Goal: Information Seeking & Learning: Learn about a topic

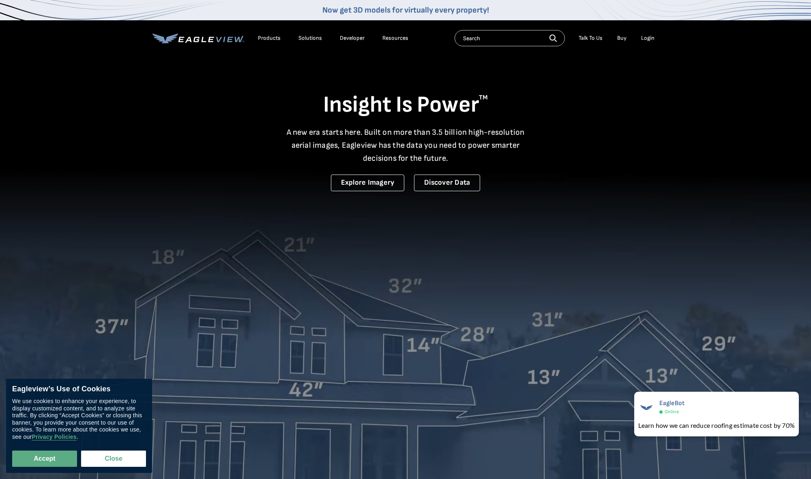
click at [147, 142] on video at bounding box center [405, 280] width 811 height 561
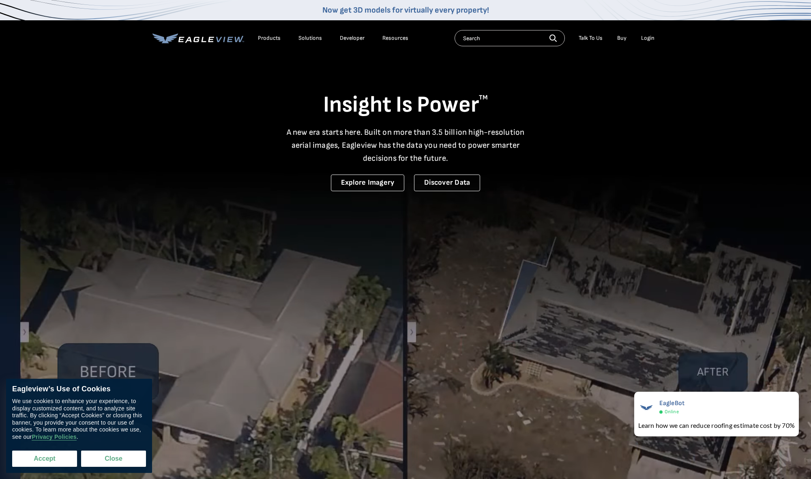
click at [52, 456] on button "Accept" at bounding box center [44, 458] width 65 height 16
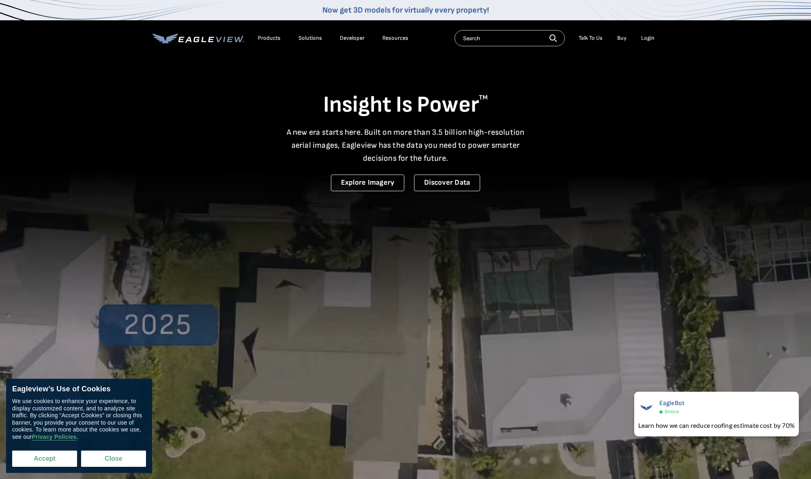
checkbox input "true"
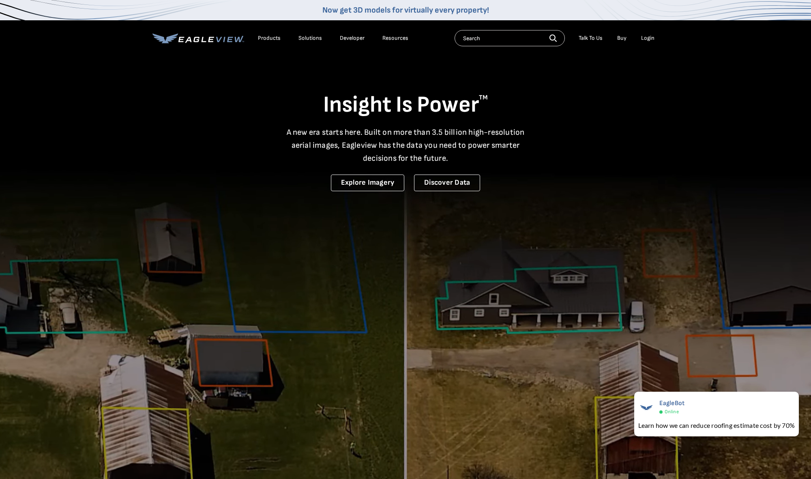
drag, startPoint x: 473, startPoint y: 385, endPoint x: 417, endPoint y: 375, distance: 56.9
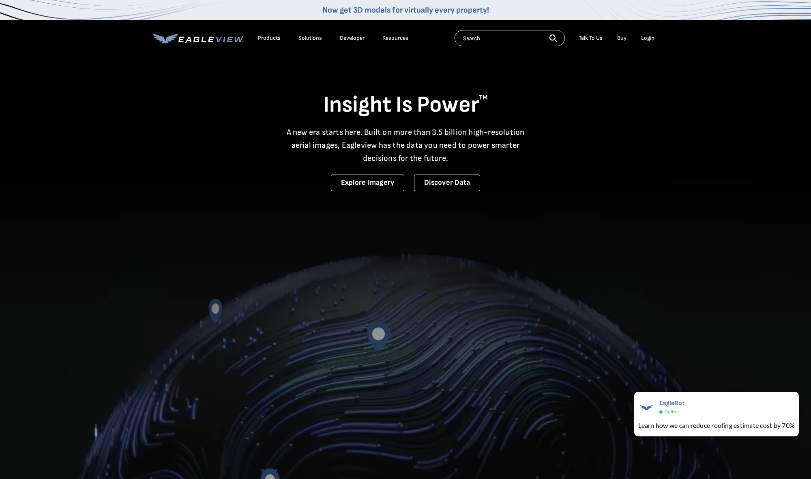
click at [417, 376] on video at bounding box center [405, 280] width 811 height 561
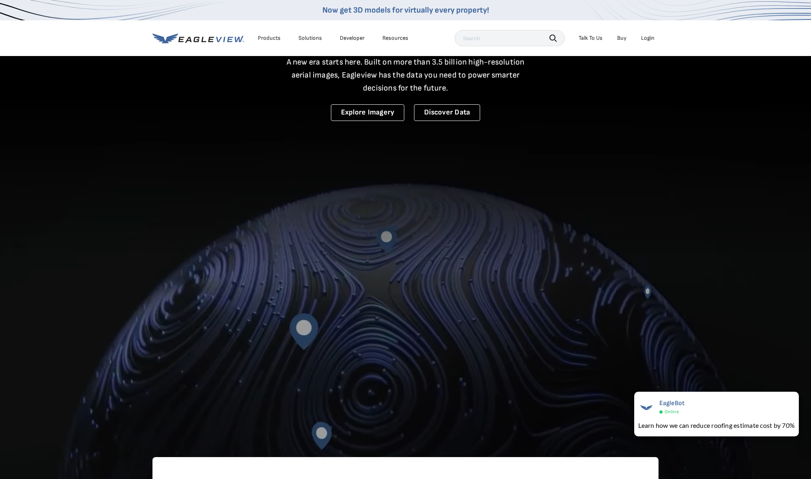
scroll to position [81, 0]
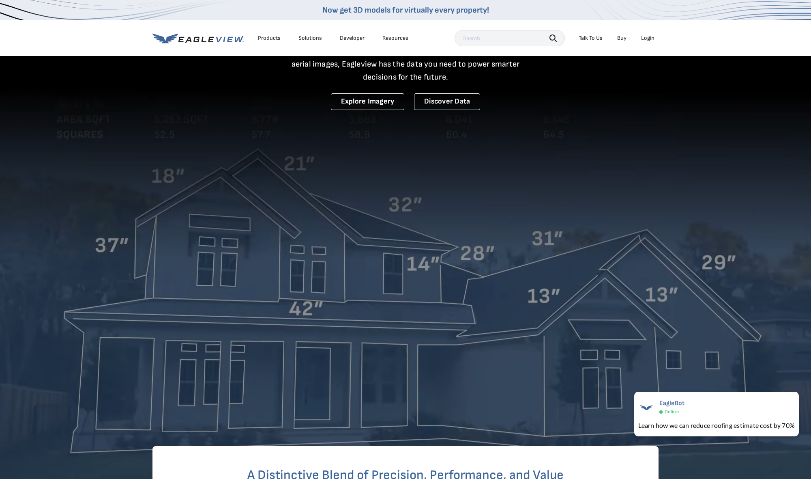
click at [156, 218] on video at bounding box center [405, 199] width 811 height 561
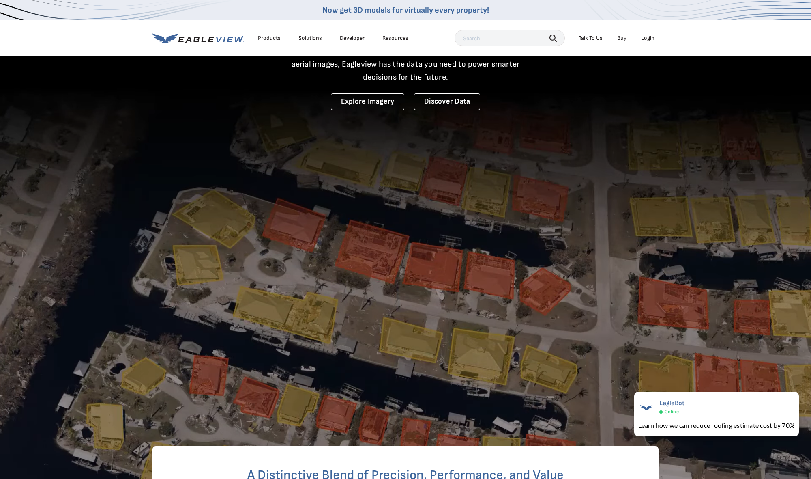
click at [387, 39] on div "Resources" at bounding box center [396, 37] width 26 height 7
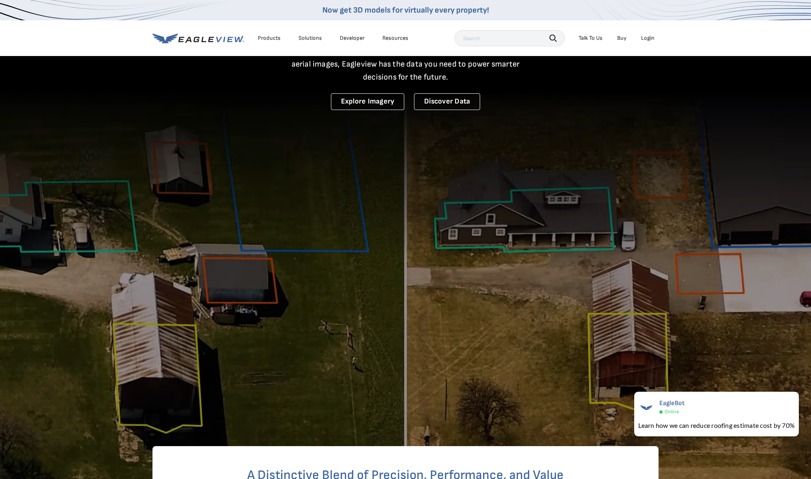
click at [234, 212] on video at bounding box center [405, 199] width 811 height 561
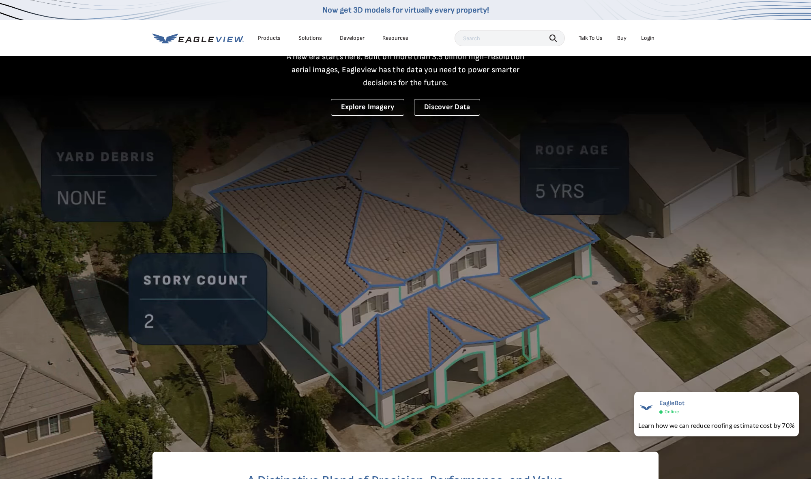
scroll to position [0, 0]
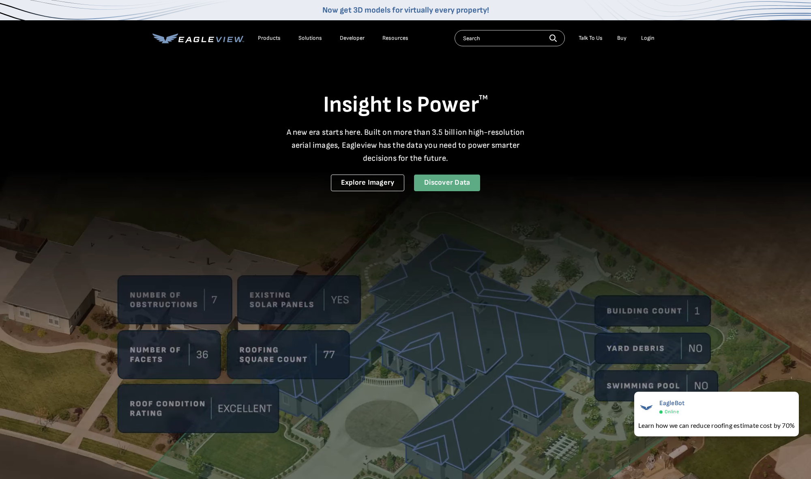
click at [439, 183] on link "Discover Data" at bounding box center [447, 182] width 66 height 17
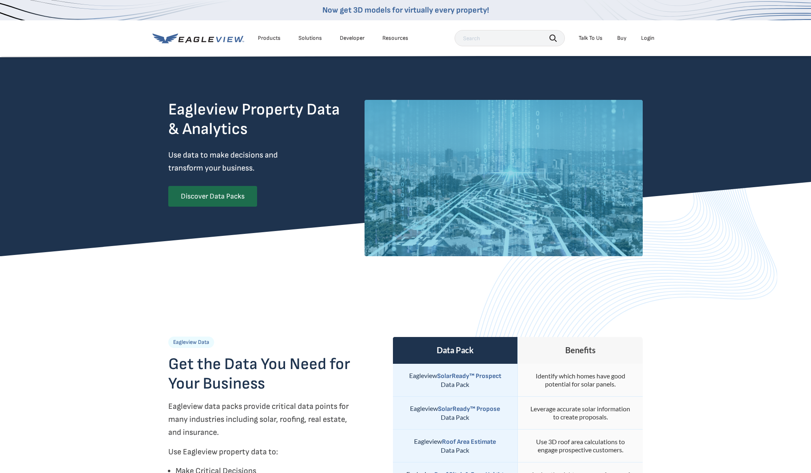
click at [355, 37] on link "Developer" at bounding box center [352, 37] width 25 height 7
click at [275, 40] on div "Products" at bounding box center [269, 37] width 23 height 7
click at [168, 153] on div "Eagleview Property Data & Analytics Use data to make decisions and transform yo…" at bounding box center [405, 168] width 475 height 176
click at [351, 38] on link "Developer" at bounding box center [352, 37] width 25 height 7
